Goal: Task Accomplishment & Management: Manage account settings

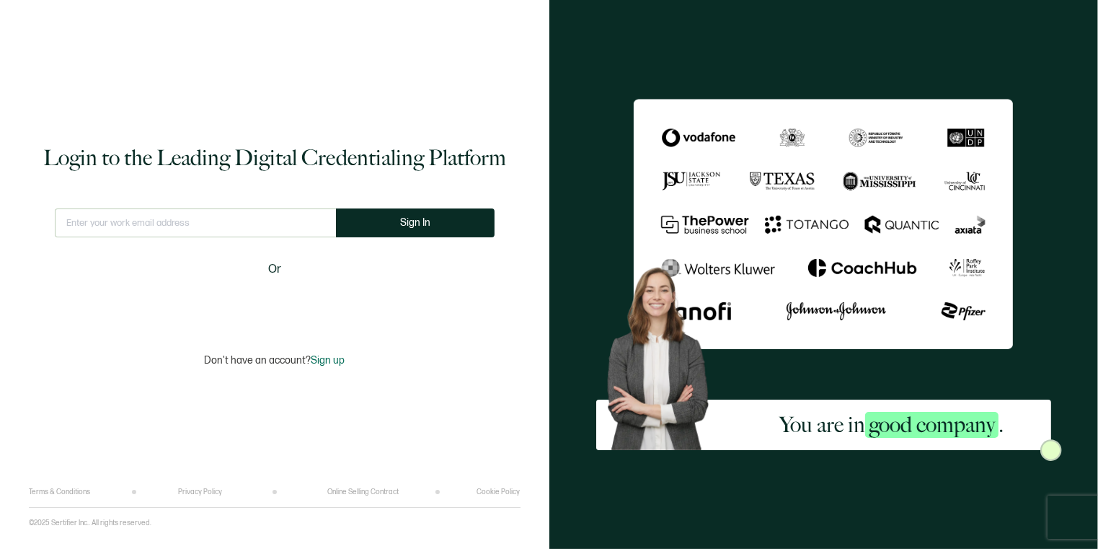
click at [138, 221] on input "text" at bounding box center [195, 222] width 281 height 29
type input "erin.draper@forcescience.com"
click at [425, 219] on button "Sign In" at bounding box center [415, 222] width 159 height 29
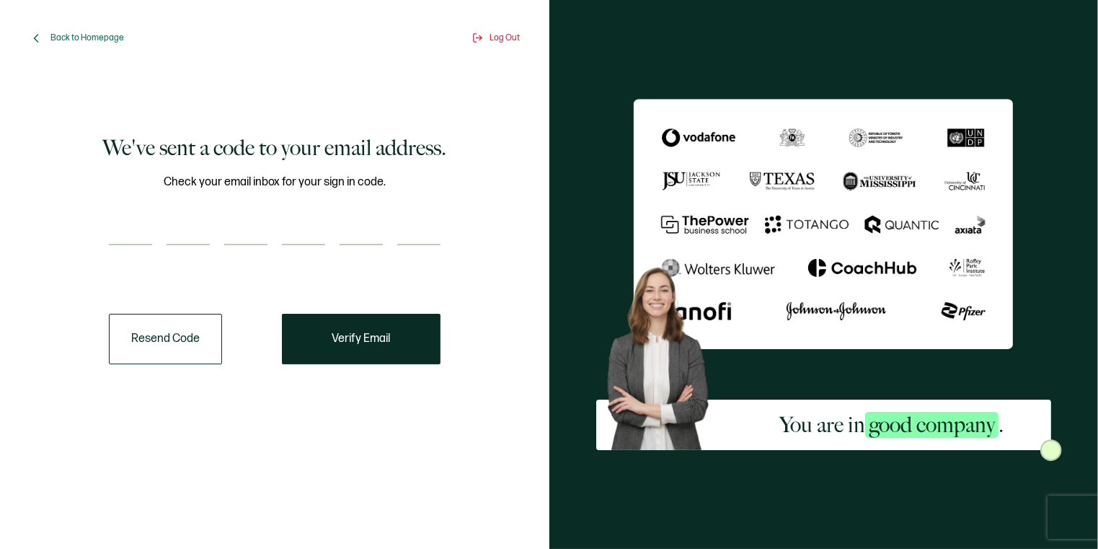
click at [140, 233] on input "number" at bounding box center [130, 230] width 43 height 29
type input "6"
type input "4"
type input "6"
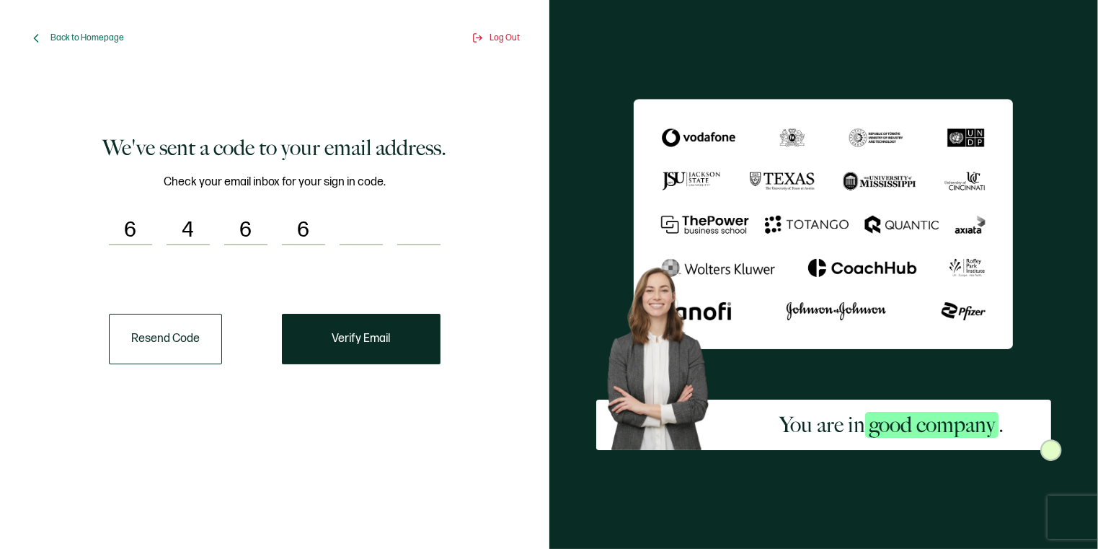
type input "8"
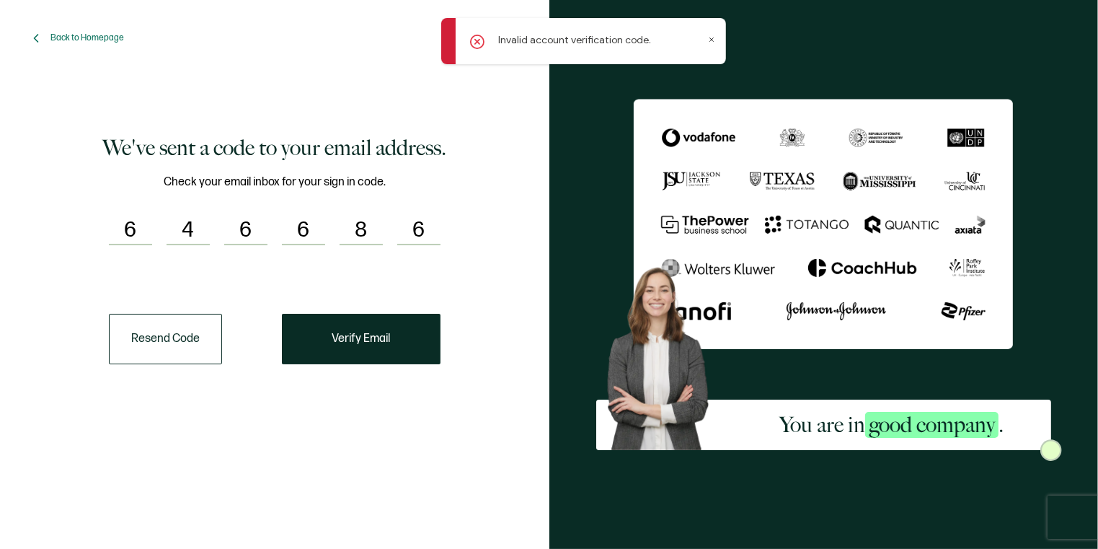
type input "6"
click at [140, 227] on input "6" at bounding box center [130, 230] width 43 height 29
type input "6"
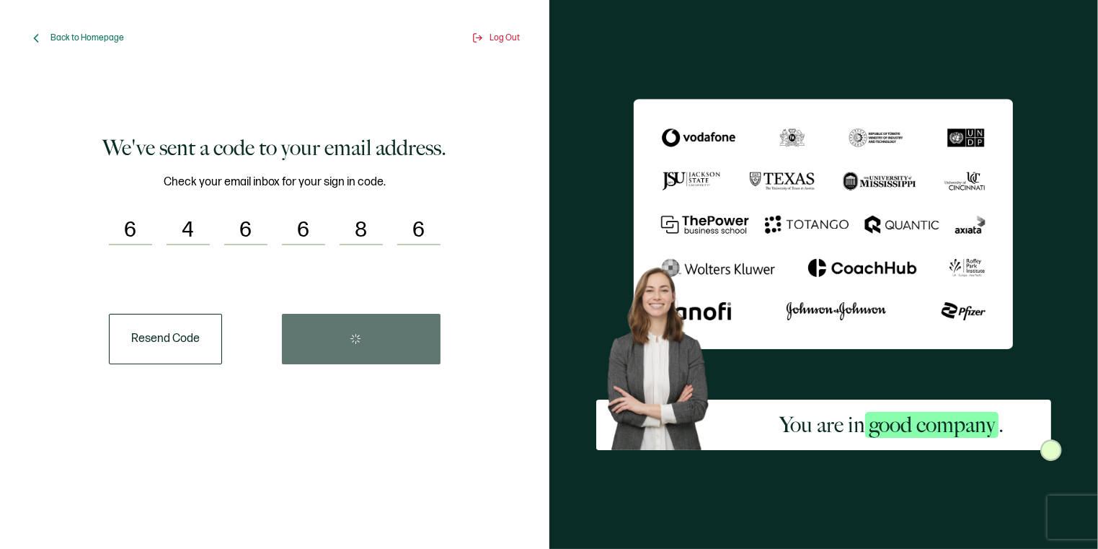
type input "4"
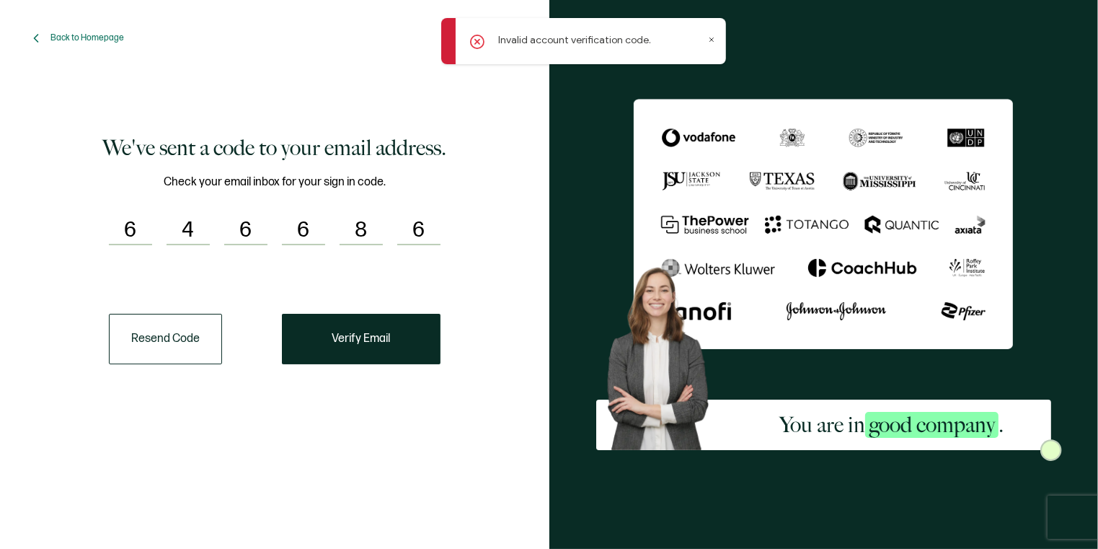
type input "6"
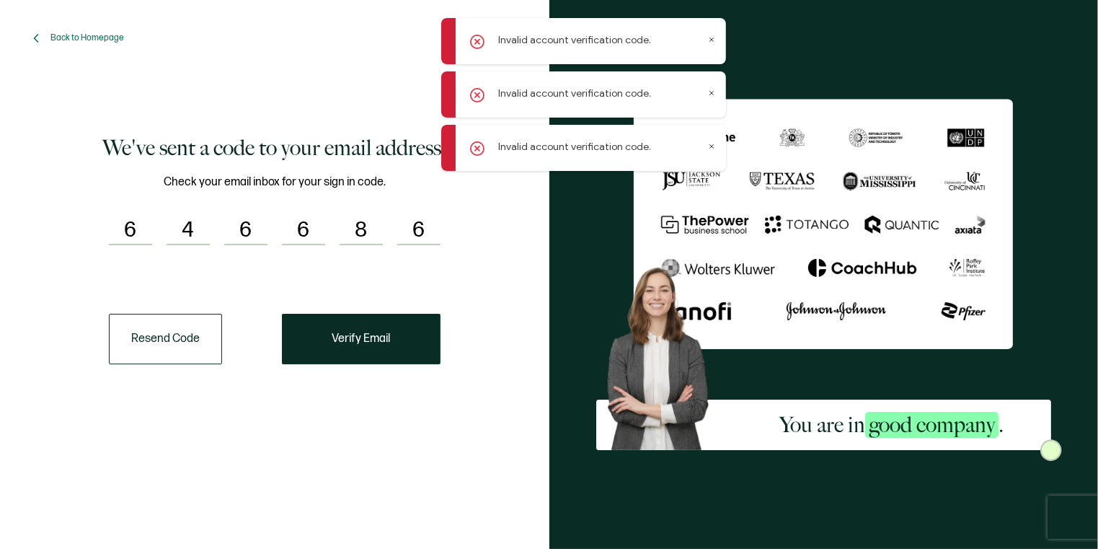
type input "6"
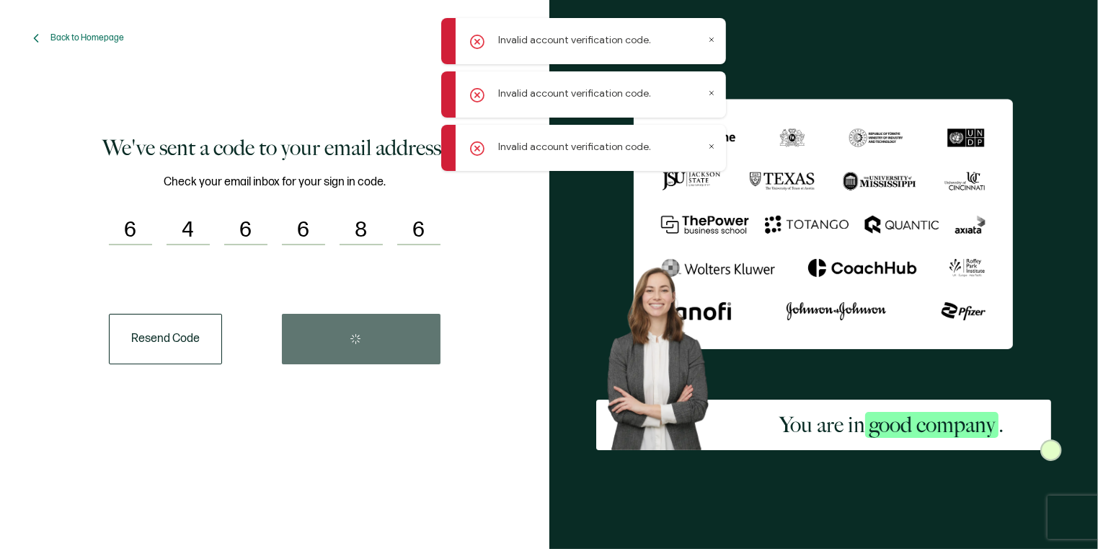
type input "8"
type input "6"
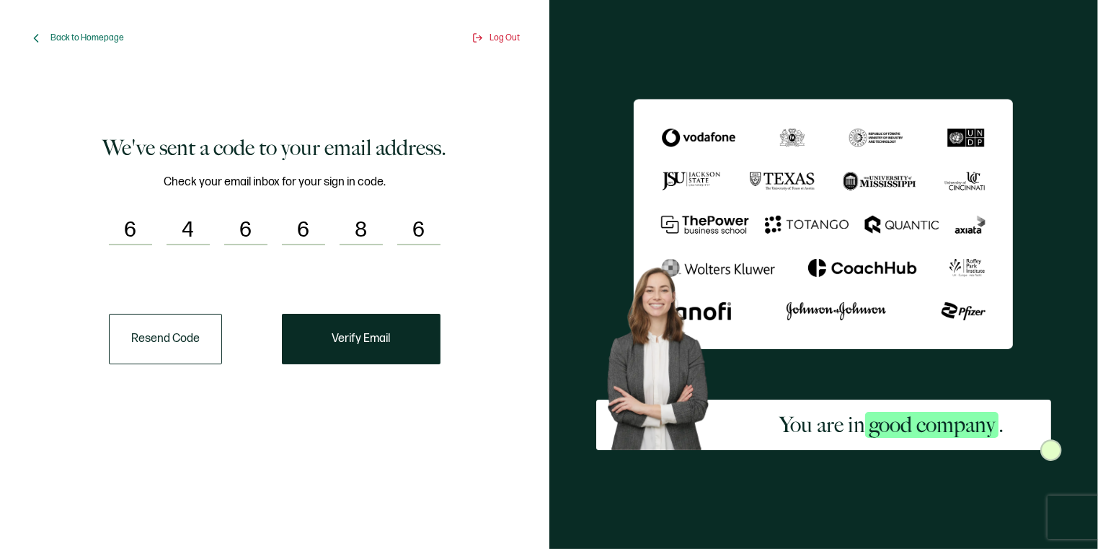
drag, startPoint x: 102, startPoint y: 223, endPoint x: 452, endPoint y: 217, distance: 349.7
click at [452, 217] on div "We've sent a code to your email address. Check your email inbox for your sign i…" at bounding box center [275, 248] width 470 height 331
type input "6"
type input "8"
type input "4"
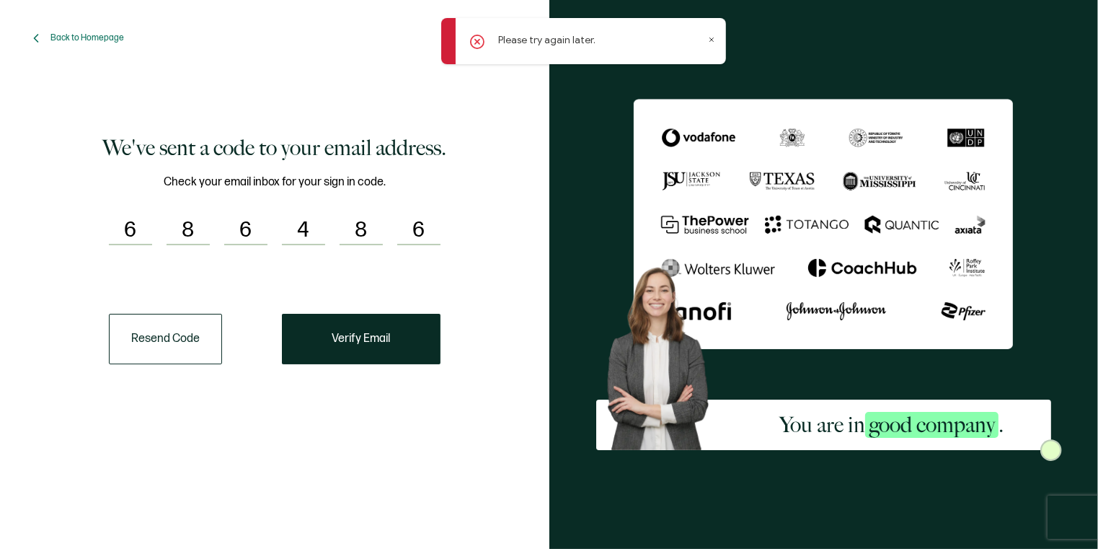
click at [710, 38] on icon at bounding box center [711, 39] width 7 height 7
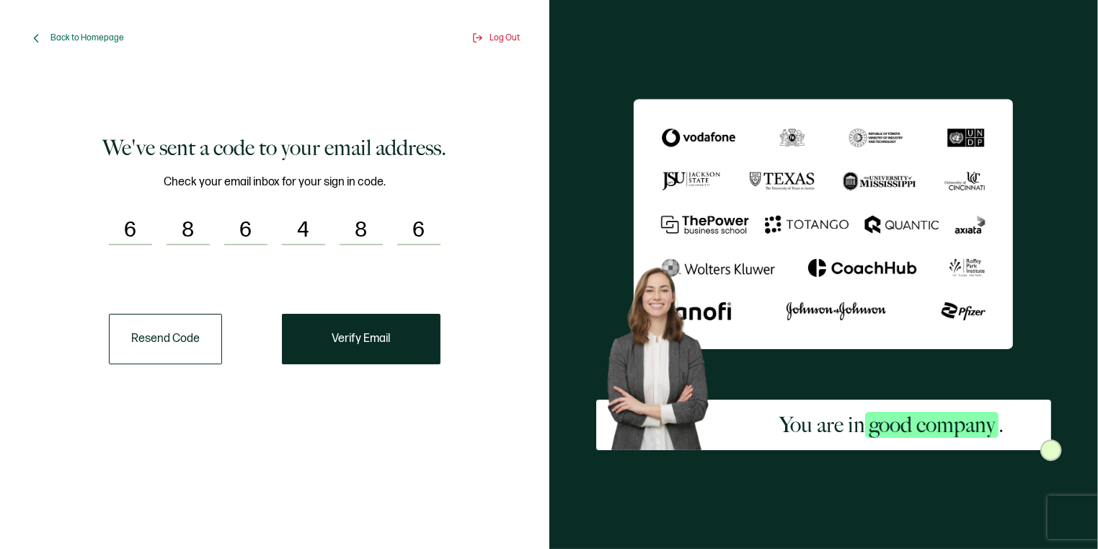
click at [213, 335] on button "Resend Code" at bounding box center [165, 339] width 113 height 50
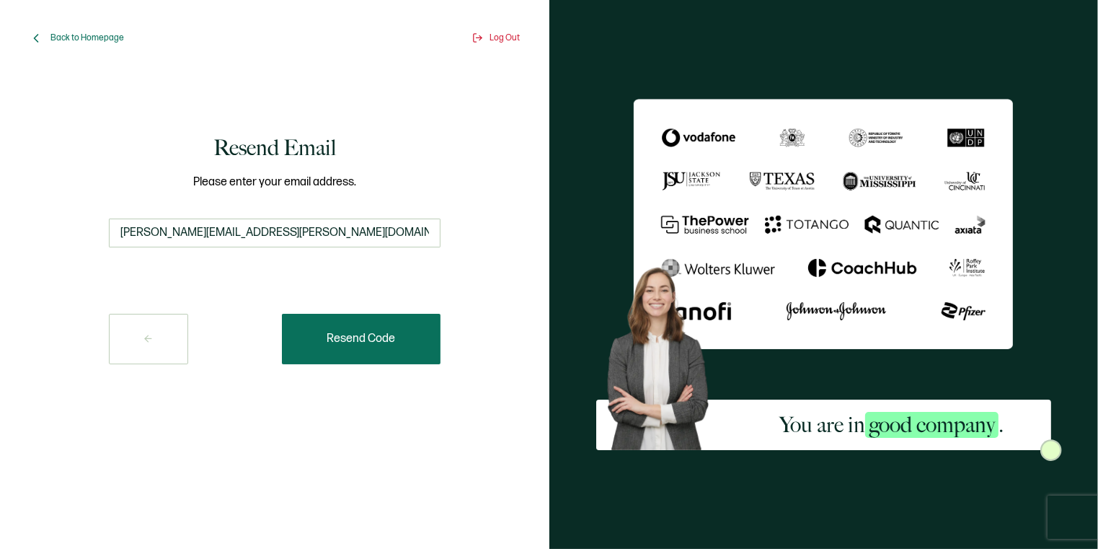
click at [347, 324] on button "Resend Code" at bounding box center [361, 339] width 159 height 50
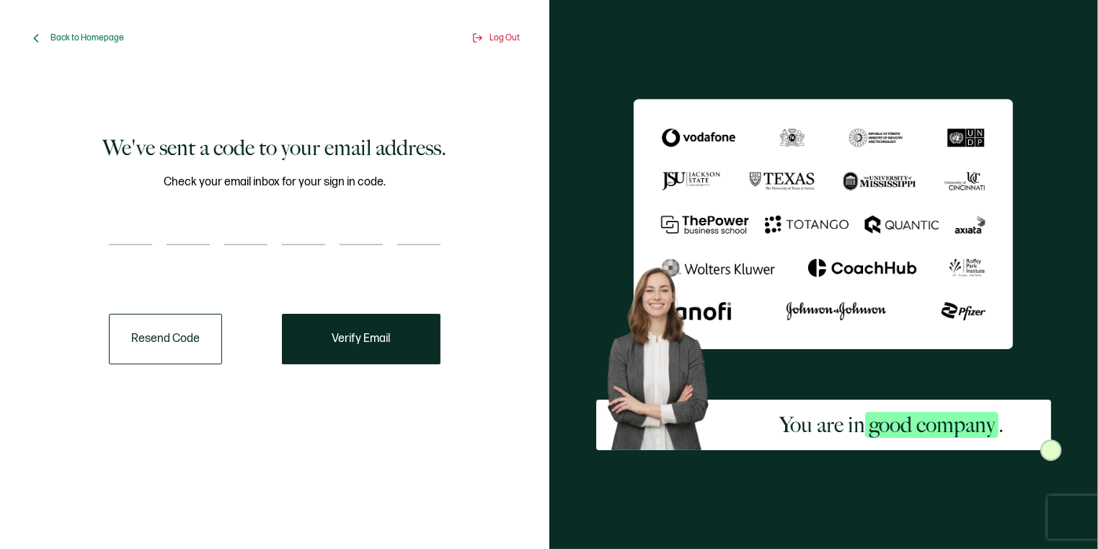
click at [177, 335] on button "Resend Code" at bounding box center [165, 339] width 113 height 50
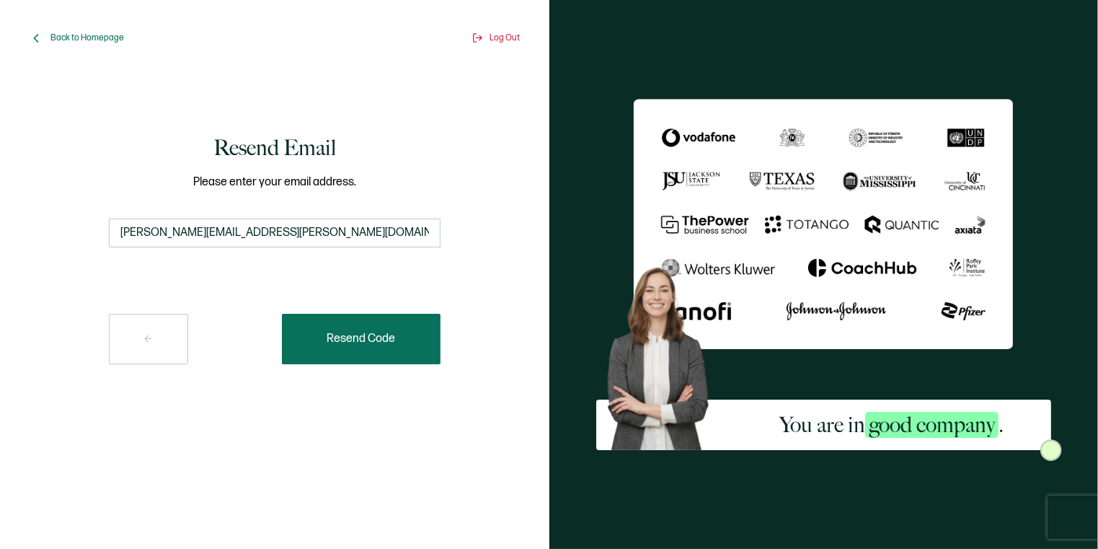
click at [360, 342] on span "Resend Code" at bounding box center [361, 339] width 68 height 12
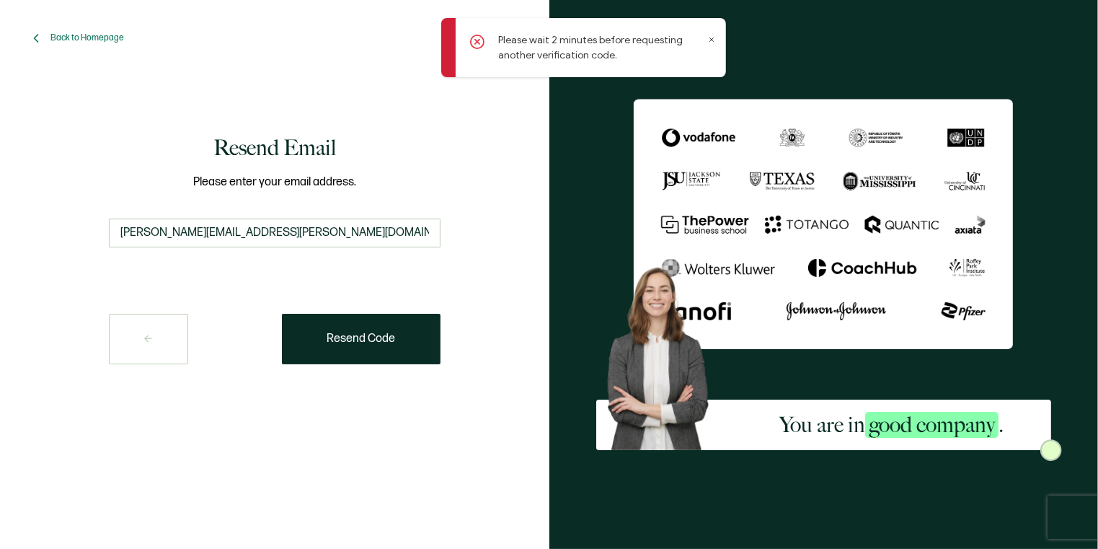
click at [709, 38] on icon at bounding box center [711, 40] width 4 height 4
